Goal: Task Accomplishment & Management: Use online tool/utility

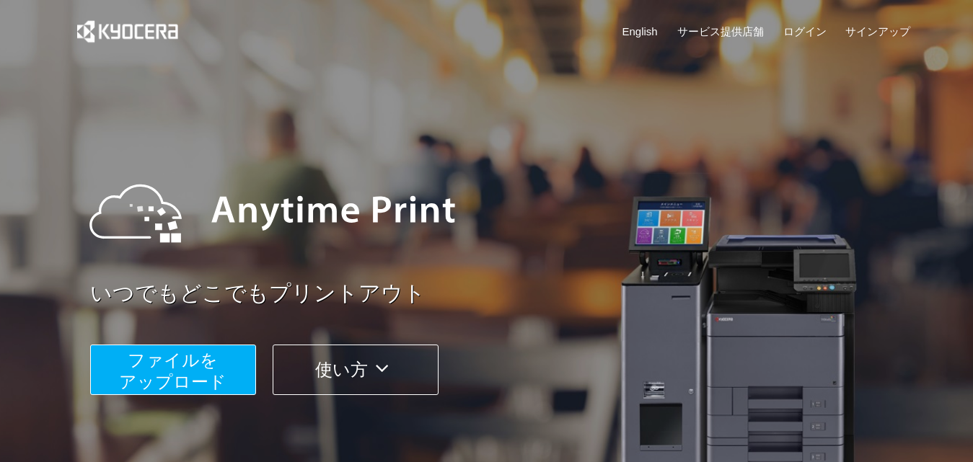
click at [190, 374] on span "ファイルを ​​アップロード" at bounding box center [172, 370] width 107 height 41
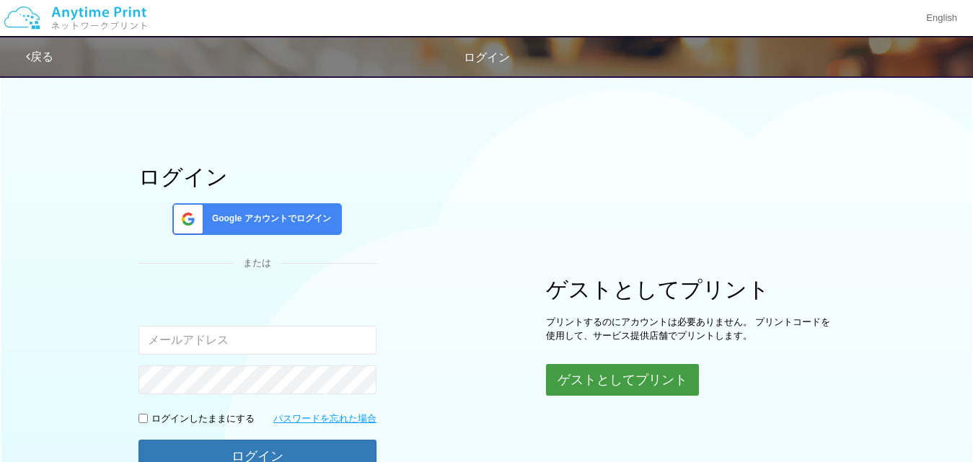
click at [583, 371] on button "ゲストとしてプリント" at bounding box center [622, 380] width 153 height 32
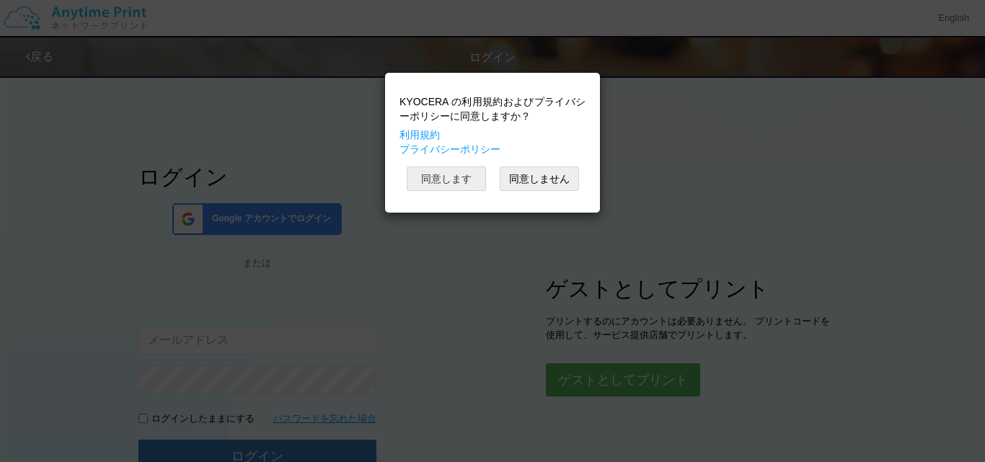
click at [451, 180] on button "同意します" at bounding box center [446, 179] width 79 height 25
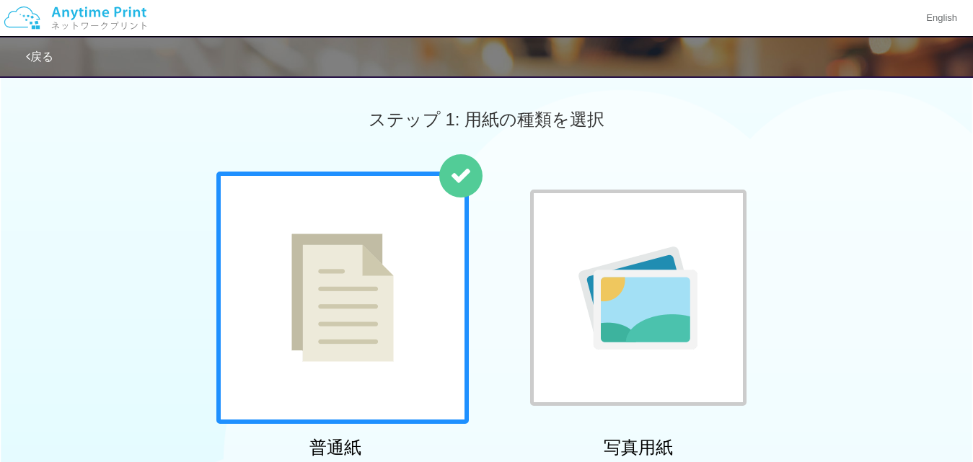
scroll to position [144, 0]
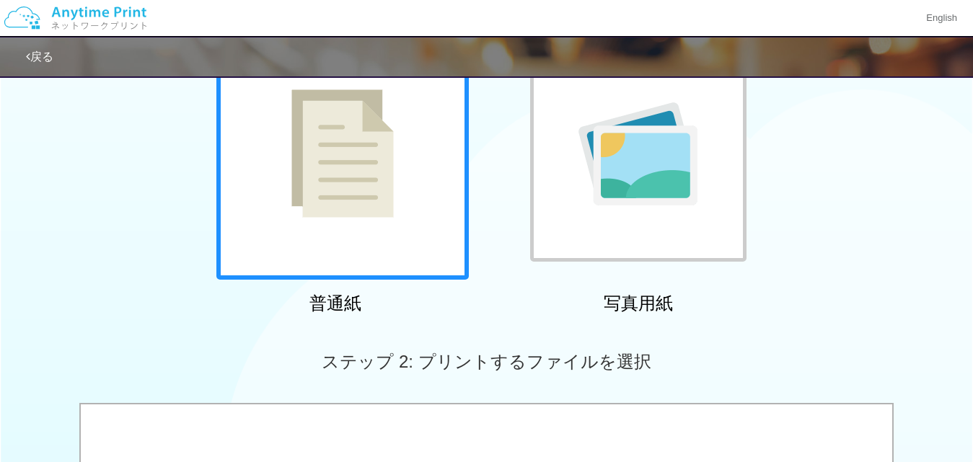
click at [350, 244] on div at bounding box center [342, 153] width 252 height 252
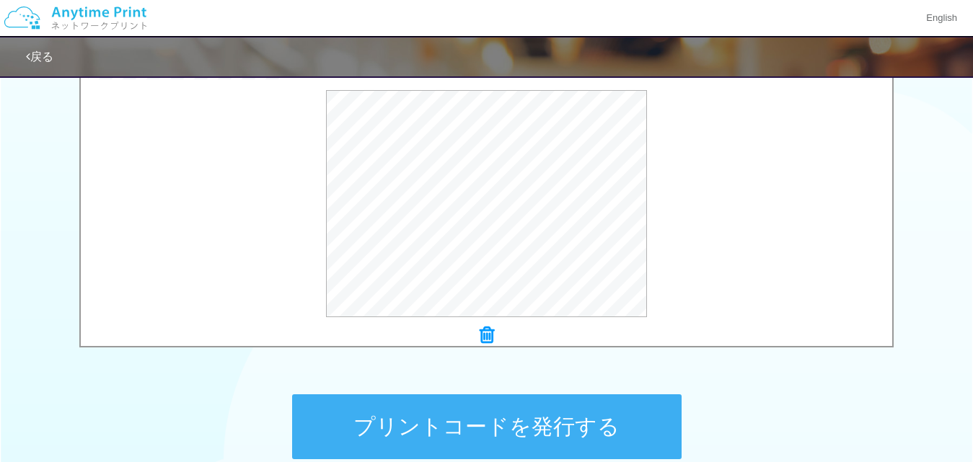
scroll to position [562, 0]
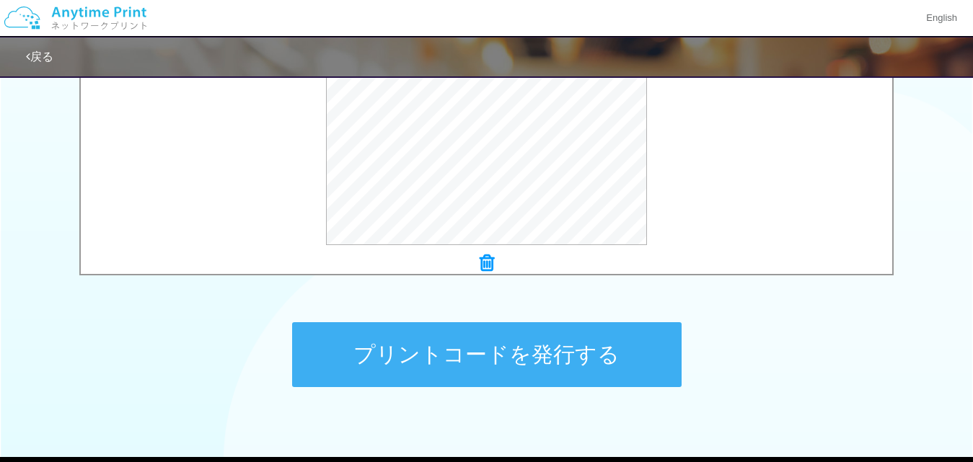
click at [500, 368] on button "プリントコードを発行する" at bounding box center [486, 354] width 389 height 65
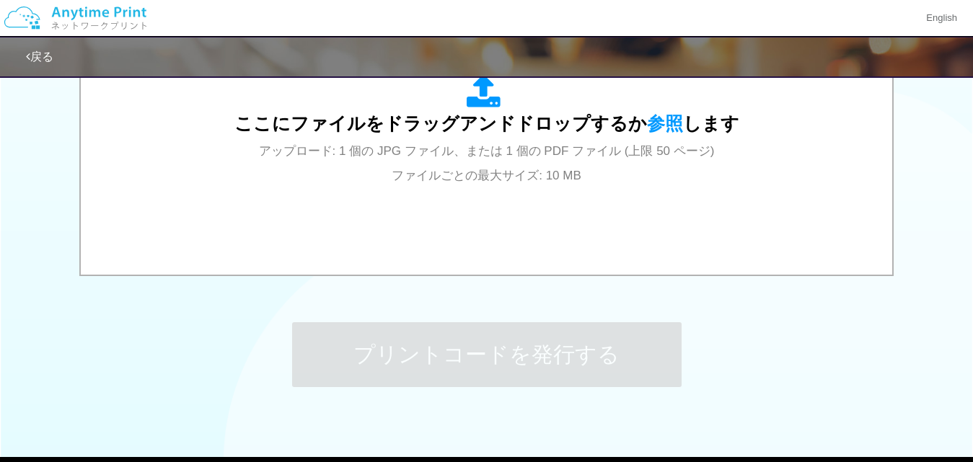
scroll to position [0, 0]
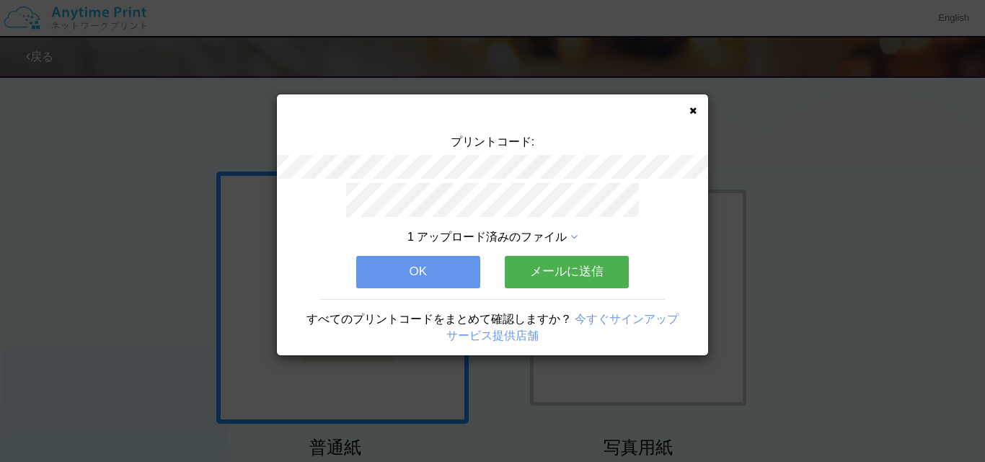
click at [431, 260] on button "OK" at bounding box center [418, 272] width 124 height 32
